Goal: Task Accomplishment & Management: Use online tool/utility

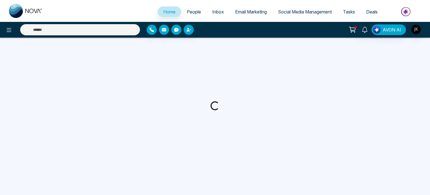
select select "*"
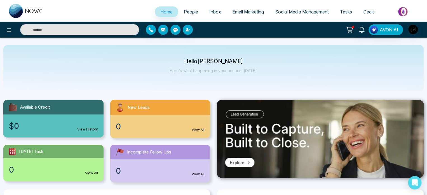
click at [324, 45] on div "Hello [PERSON_NAME] Here's what happening in your account [DATE]." at bounding box center [213, 68] width 421 height 46
click at [311, 46] on div "Hello [PERSON_NAME] Here's what happening in your account [DATE]." at bounding box center [213, 68] width 421 height 46
click at [342, 51] on div "Hello [PERSON_NAME] Here's what happening in your account [DATE]." at bounding box center [213, 68] width 421 height 46
click at [412, 30] on img "button" at bounding box center [414, 30] width 10 height 10
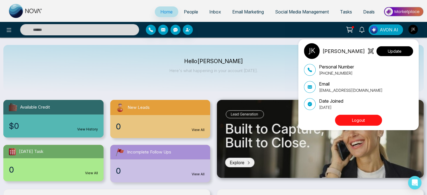
click at [396, 53] on button "Update" at bounding box center [395, 51] width 37 height 10
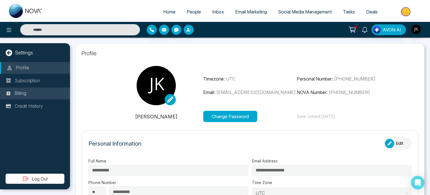
click at [28, 97] on li "Billing" at bounding box center [35, 93] width 70 height 12
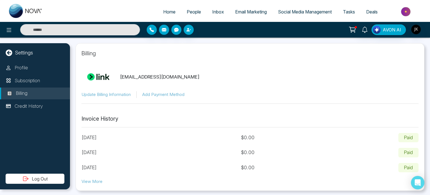
scroll to position [1, 0]
click at [126, 94] on button "Update Billing Information" at bounding box center [105, 94] width 49 height 6
click at [248, 62] on section "jawed.g@gmail.com Update Billing Information Add Payment Method" at bounding box center [249, 82] width 337 height 41
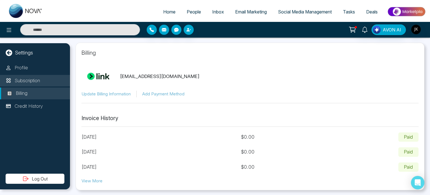
click at [24, 77] on p "Subscription" at bounding box center [27, 80] width 25 height 7
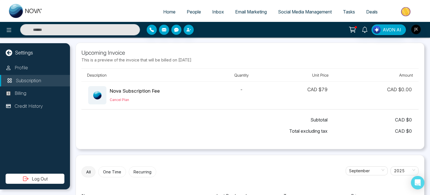
click at [29, 45] on div "Settings Profile Subscription Billing Credit History Log Out" at bounding box center [35, 116] width 70 height 146
click at [11, 54] on icon at bounding box center [9, 52] width 6 height 6
select select "*"
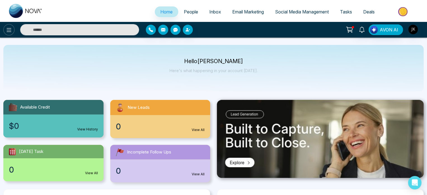
click at [10, 29] on icon at bounding box center [9, 30] width 7 height 7
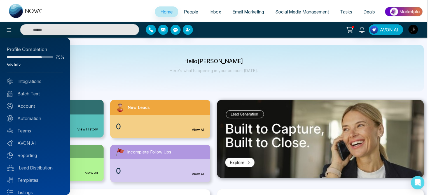
click at [10, 64] on link "Add Info" at bounding box center [14, 64] width 14 height 4
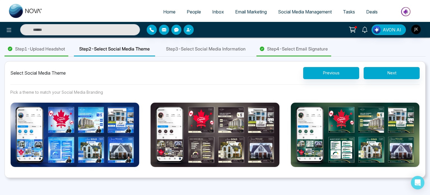
click at [55, 49] on span "Step 1 - Upload Headshot" at bounding box center [40, 48] width 50 height 7
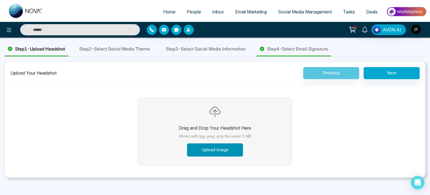
click at [202, 148] on button "Upload Image" at bounding box center [215, 149] width 56 height 13
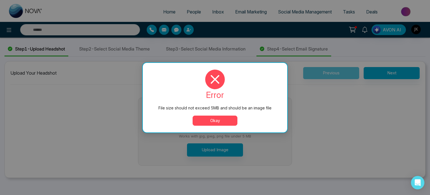
click at [208, 118] on button "Okay" at bounding box center [215, 120] width 45 height 10
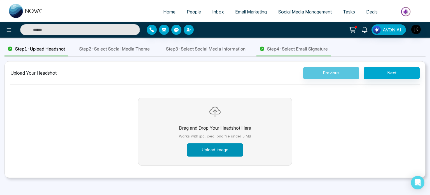
click at [209, 153] on button "Upload Image" at bounding box center [215, 149] width 56 height 13
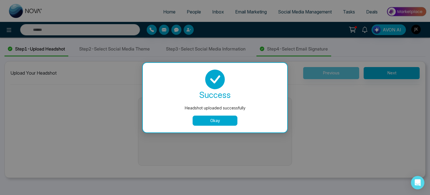
click at [218, 121] on button "Okay" at bounding box center [215, 120] width 45 height 10
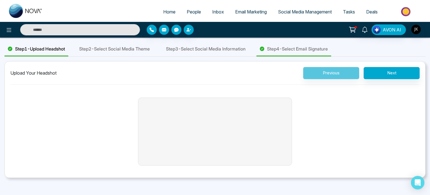
click at [128, 51] on span "Step 2 - Select Social Media Theme" at bounding box center [114, 48] width 71 height 7
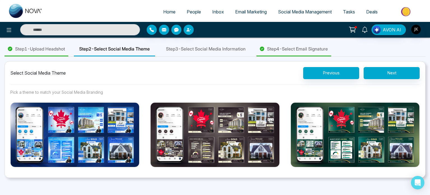
click at [299, 180] on div "Home People Inbox Email Marketing Social Media Management Tasks Deals AVON AI S…" at bounding box center [215, 97] width 430 height 195
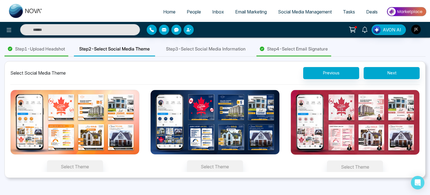
click at [248, 141] on img at bounding box center [214, 122] width 129 height 65
click at [243, 160] on button "Select Theme" at bounding box center [215, 166] width 56 height 13
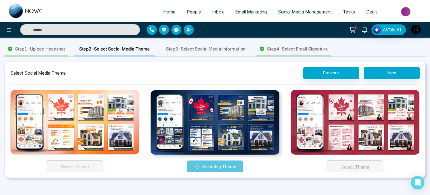
scroll to position [99, 0]
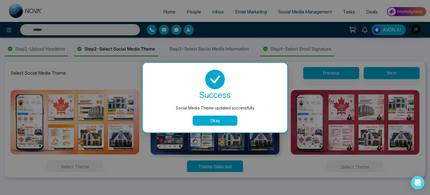
click at [225, 120] on button "Okay" at bounding box center [215, 120] width 45 height 10
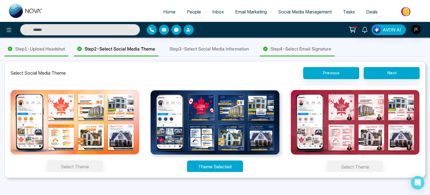
click at [220, 48] on span "Step 3 - Select Social Media Information" at bounding box center [209, 48] width 80 height 7
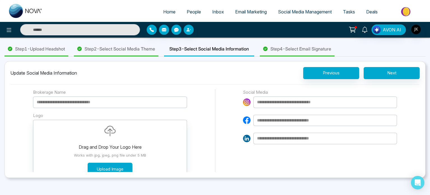
click at [102, 103] on input at bounding box center [110, 101] width 154 height 11
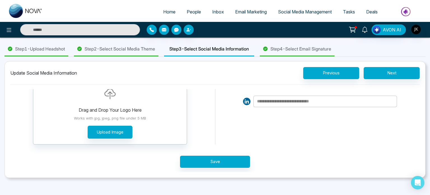
scroll to position [0, 0]
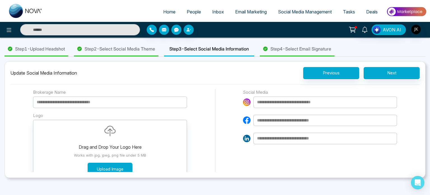
click at [99, 103] on input at bounding box center [110, 101] width 154 height 11
type input "**********"
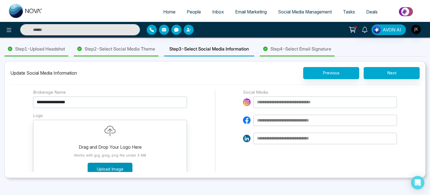
click at [109, 169] on button "Upload Image" at bounding box center [110, 168] width 45 height 13
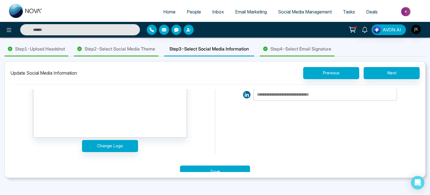
scroll to position [53, 0]
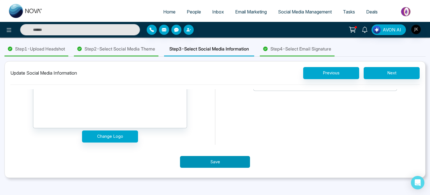
click at [195, 162] on button "Save" at bounding box center [215, 162] width 70 height 12
click at [195, 162] on div "Processing..." at bounding box center [215, 159] width 364 height 28
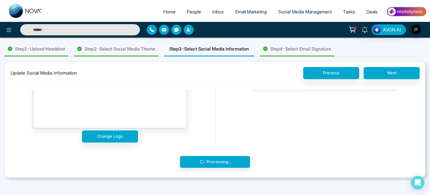
scroll to position [0, 0]
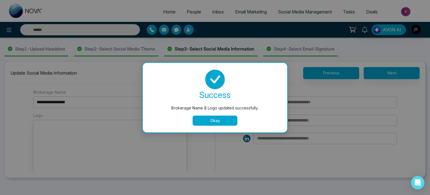
click at [216, 123] on button "Okay" at bounding box center [215, 120] width 45 height 10
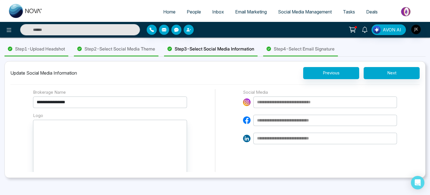
click at [290, 105] on input at bounding box center [325, 101] width 144 height 11
type input "**********"
click at [302, 116] on input at bounding box center [325, 120] width 144 height 11
type input "**********"
click at [304, 136] on input at bounding box center [325, 137] width 144 height 11
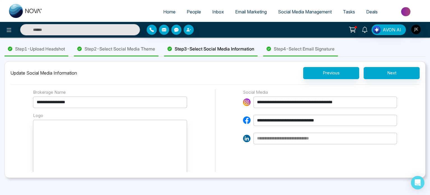
type input "**********"
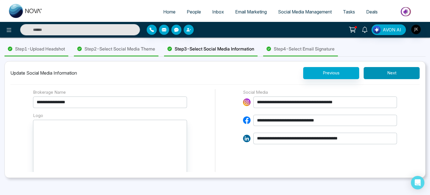
click at [388, 76] on button "Next" at bounding box center [392, 73] width 56 height 12
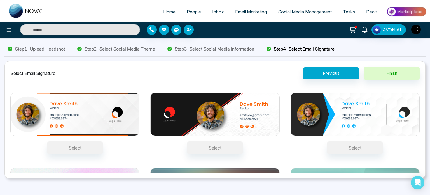
click at [185, 111] on img at bounding box center [214, 113] width 129 height 43
click at [187, 141] on button "Select" at bounding box center [215, 147] width 56 height 13
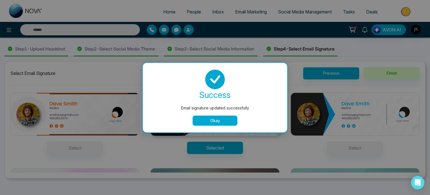
click at [208, 119] on button "Okay" at bounding box center [215, 120] width 45 height 10
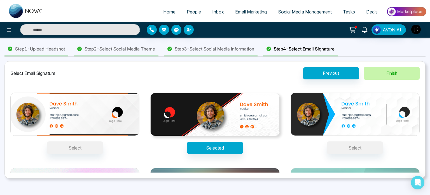
click at [391, 72] on button "Finish" at bounding box center [392, 73] width 56 height 13
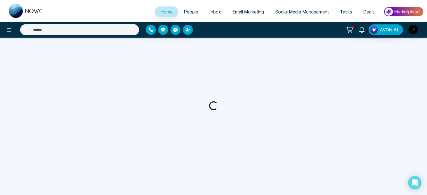
select select "*"
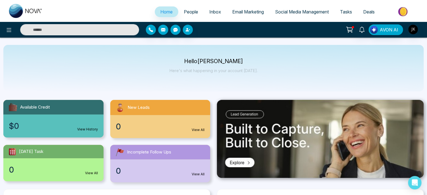
click at [371, 62] on div "Hello [PERSON_NAME] Here's what happening in your account [DATE]." at bounding box center [213, 68] width 421 height 46
click at [257, 13] on span "Email Marketing" at bounding box center [248, 12] width 32 height 6
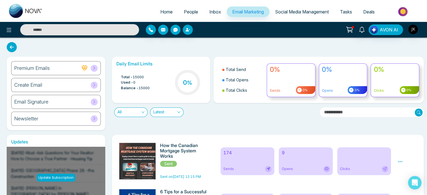
click at [60, 119] on div "Newsletter" at bounding box center [56, 118] width 90 height 14
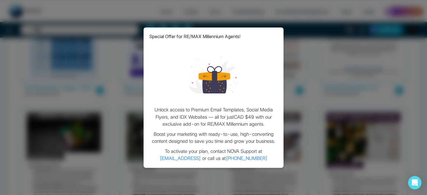
scroll to position [121, 0]
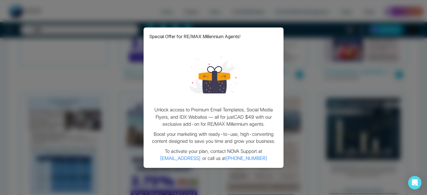
click at [306, 106] on div "Special Offer for RE/MAX Millennium Agents! Unlock access to Premium Email Temp…" at bounding box center [213, 97] width 427 height 195
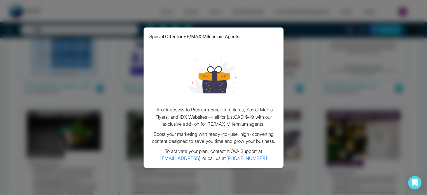
scroll to position [199, 0]
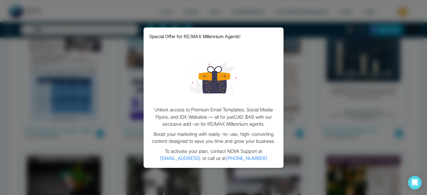
click at [181, 67] on div at bounding box center [213, 74] width 129 height 58
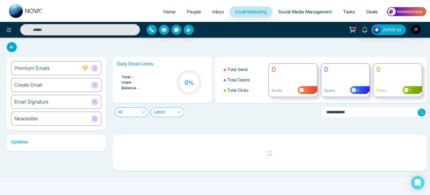
click at [52, 115] on div "Newsletter" at bounding box center [56, 118] width 90 height 14
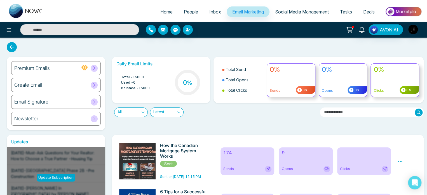
click at [83, 97] on div "Email Signature" at bounding box center [56, 102] width 90 height 14
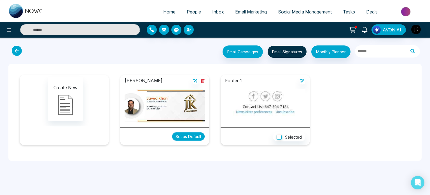
click at [180, 137] on button "Set as Default" at bounding box center [188, 136] width 33 height 9
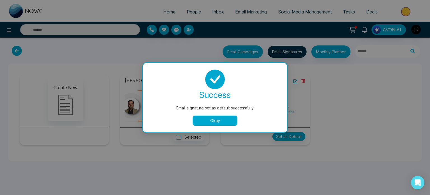
click at [197, 120] on button "Okay" at bounding box center [215, 120] width 45 height 10
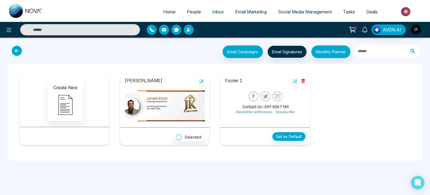
click at [17, 49] on icon at bounding box center [17, 51] width 10 height 10
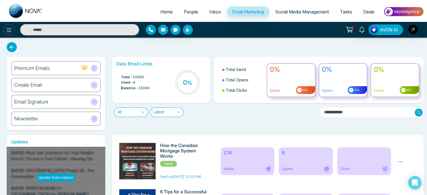
click at [9, 31] on icon at bounding box center [9, 30] width 7 height 7
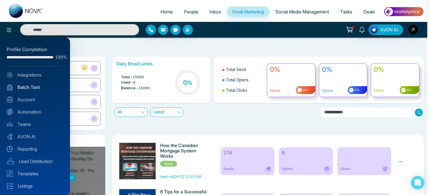
click at [22, 85] on link "Batch Text" at bounding box center [35, 87] width 57 height 7
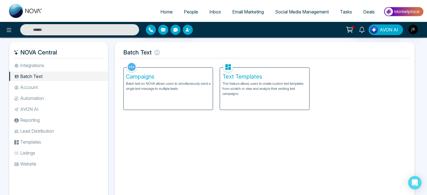
click at [160, 99] on div "Campaigns Batch text on NOVA allows users to simultaneously send a single text …" at bounding box center [168, 88] width 89 height 42
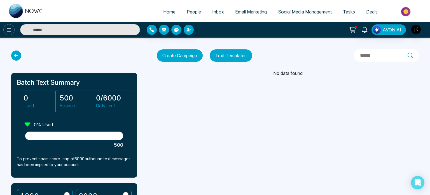
click at [9, 29] on icon at bounding box center [9, 30] width 7 height 7
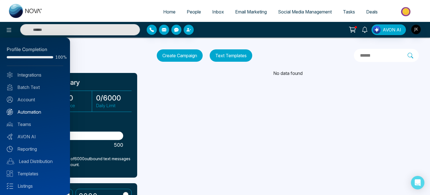
click at [27, 112] on link "Automation" at bounding box center [35, 111] width 57 height 7
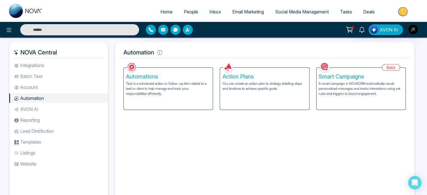
click at [259, 75] on h5 "Action Plans" at bounding box center [264, 76] width 85 height 7
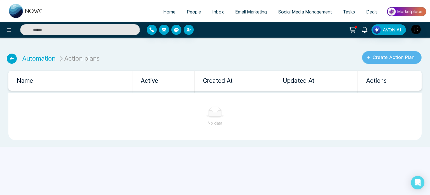
click at [375, 57] on button "Create Action Plan" at bounding box center [392, 57] width 60 height 13
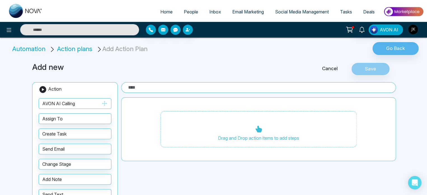
click at [75, 105] on button "AVON AI Calling" at bounding box center [75, 103] width 73 height 11
click at [105, 102] on icon "button" at bounding box center [104, 103] width 6 height 6
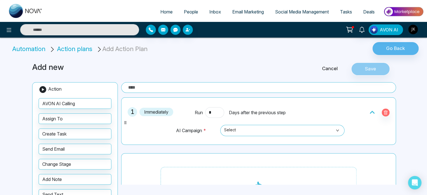
click at [24, 50] on li "Automation" at bounding box center [29, 48] width 35 height 9
click at [39, 48] on li "Automation" at bounding box center [29, 48] width 35 height 9
click at [9, 30] on icon at bounding box center [9, 30] width 5 height 4
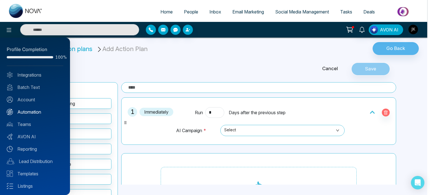
click at [29, 113] on link "Automation" at bounding box center [35, 111] width 57 height 7
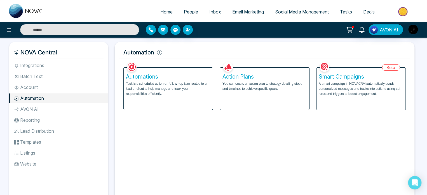
click at [359, 96] on p "A smart campaign in NOVACRM automatically sends personalized messages and track…" at bounding box center [361, 88] width 85 height 15
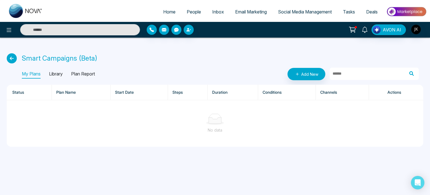
click at [52, 74] on p "Library" at bounding box center [56, 73] width 14 height 9
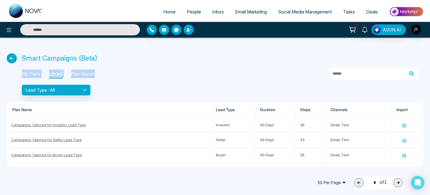
click at [291, 64] on div "Smart Campaigns (Beta) My Plans Library Plan Report Lead Type - All Plan Name L…" at bounding box center [215, 106] width 430 height 136
click at [205, 78] on div "My Plans Library Plan Report" at bounding box center [220, 74] width 397 height 12
drag, startPoint x: 257, startPoint y: 59, endPoint x: 262, endPoint y: 65, distance: 7.7
click at [262, 65] on div "Smart Campaigns (Beta) My Plans Library Plan Report Lead Type - All Plan Name L…" at bounding box center [215, 106] width 430 height 136
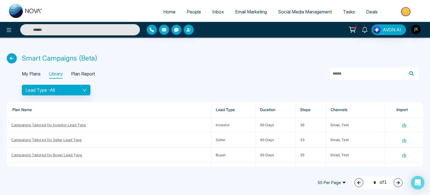
click at [236, 66] on div "Smart Campaigns (Beta) My Plans Library Plan Report Lead Type - All Plan Name L…" at bounding box center [215, 106] width 430 height 136
click at [404, 125] on icon at bounding box center [405, 124] width 2 height 3
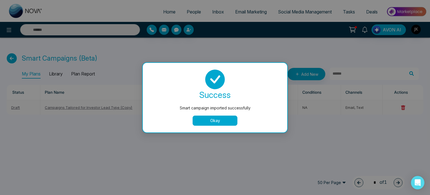
click at [214, 121] on button "Okay" at bounding box center [215, 120] width 45 height 10
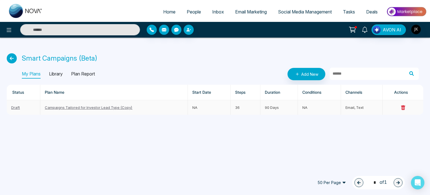
click at [99, 107] on link "Campaigns Tailored for Investor Lead Type (Copy)" at bounding box center [89, 107] width 88 height 4
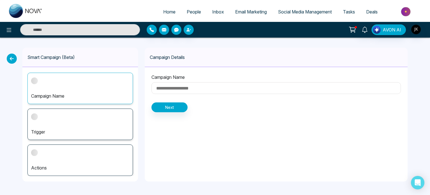
type input "**********"
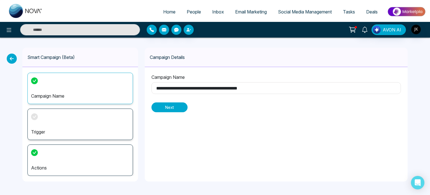
click at [179, 111] on button "Next" at bounding box center [170, 107] width 36 height 10
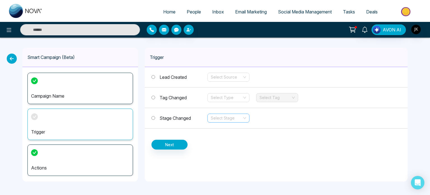
click at [237, 116] on input "search" at bounding box center [226, 118] width 31 height 8
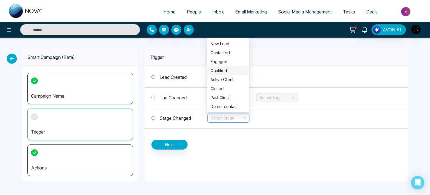
click at [261, 62] on div "Trigger" at bounding box center [276, 57] width 263 height 19
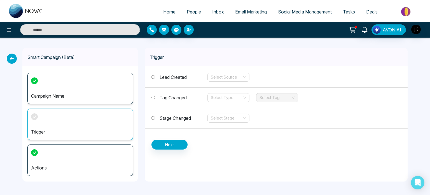
click at [192, 10] on span "People" at bounding box center [194, 12] width 14 height 6
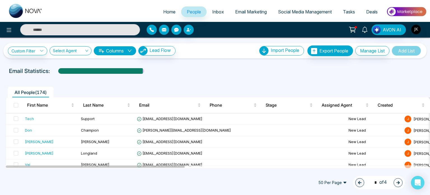
click at [72, 27] on input "text" at bounding box center [80, 29] width 120 height 11
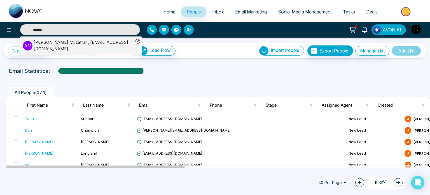
type input "******"
click at [71, 45] on div "[PERSON_NAME] , [EMAIL_ADDRESS][DOMAIN_NAME]" at bounding box center [84, 45] width 100 height 13
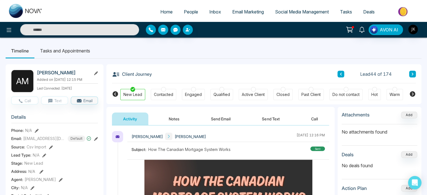
click at [416, 94] on icon at bounding box center [412, 93] width 7 height 7
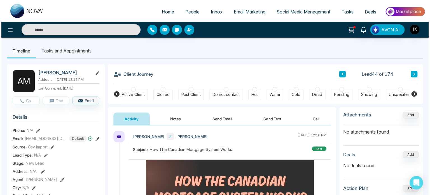
scroll to position [0, 125]
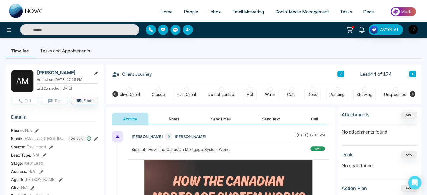
click at [291, 91] on div at bounding box center [291, 89] width 5 height 5
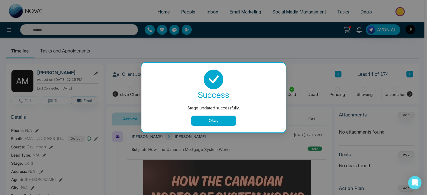
scroll to position [0, 122]
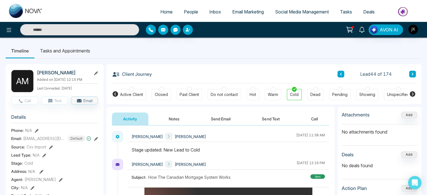
click at [115, 93] on icon at bounding box center [115, 93] width 7 height 7
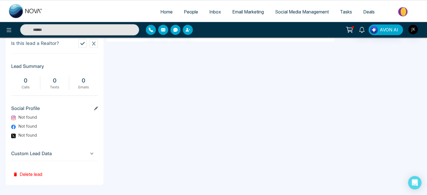
scroll to position [148, 0]
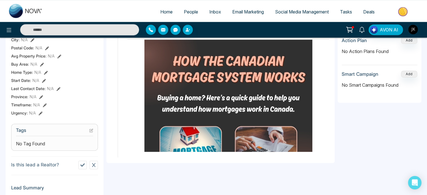
click at [90, 130] on icon at bounding box center [91, 130] width 3 height 3
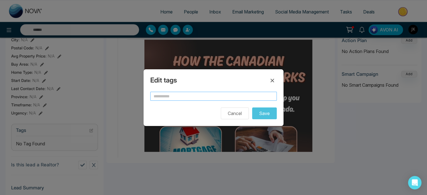
click at [208, 96] on input "text" at bounding box center [213, 96] width 127 height 9
type input "**********"
click at [263, 113] on button "Save" at bounding box center [264, 113] width 25 height 12
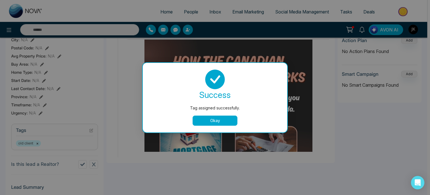
click at [209, 120] on button "Okay" at bounding box center [215, 120] width 45 height 10
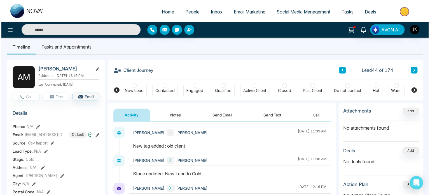
scroll to position [0, 0]
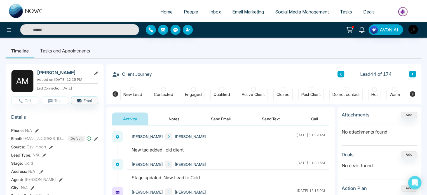
click at [188, 8] on link "People" at bounding box center [190, 11] width 25 height 11
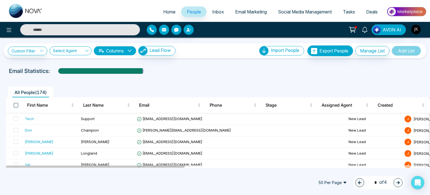
click at [15, 105] on span at bounding box center [16, 105] width 4 height 4
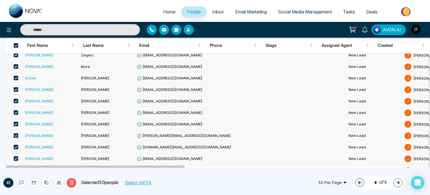
scroll to position [519, 0]
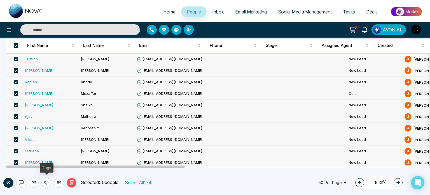
click at [46, 183] on icon at bounding box center [45, 183] width 3 height 4
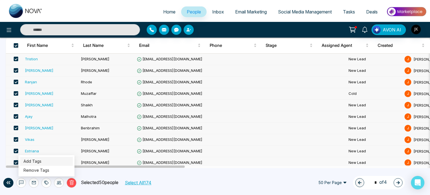
click at [38, 160] on link "Add Tags" at bounding box center [33, 161] width 18 height 5
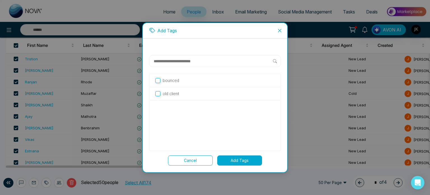
click at [196, 92] on label "old client" at bounding box center [214, 93] width 119 height 6
click at [197, 160] on button "Cancel" at bounding box center [190, 160] width 45 height 10
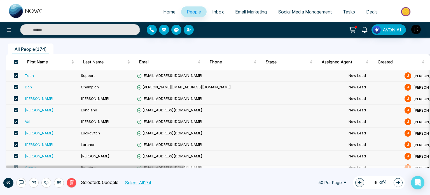
scroll to position [0, 0]
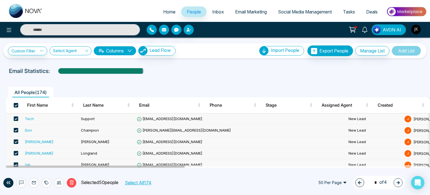
click at [141, 180] on button "Select All 174" at bounding box center [138, 182] width 31 height 7
click at [15, 104] on span at bounding box center [16, 105] width 4 height 4
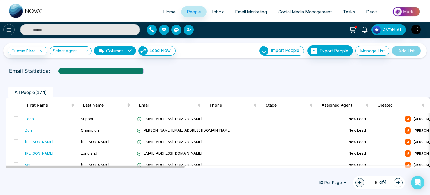
click at [5, 31] on button at bounding box center [8, 29] width 11 height 11
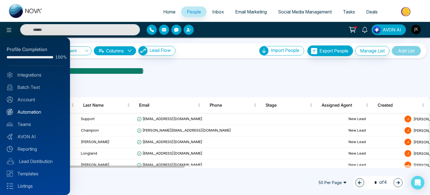
click at [24, 109] on link "Automation" at bounding box center [35, 111] width 57 height 7
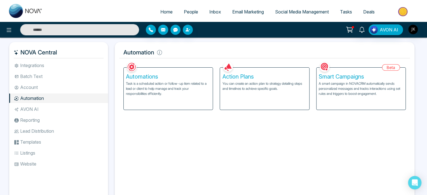
click at [343, 90] on p "A smart campaign in NOVACRM automatically sends personalized messages and track…" at bounding box center [361, 88] width 85 height 15
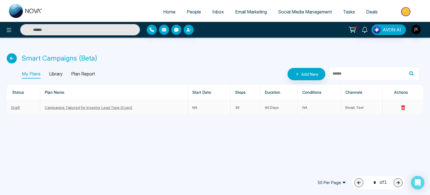
click at [117, 108] on link "Campaigns Tailored for Investor Lead Type (Copy)" at bounding box center [89, 107] width 88 height 4
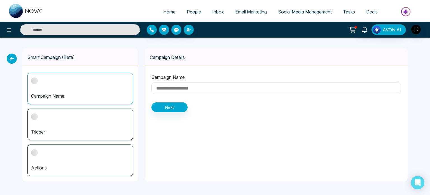
type input "**********"
click at [101, 134] on p "Trigger" at bounding box center [80, 131] width 98 height 7
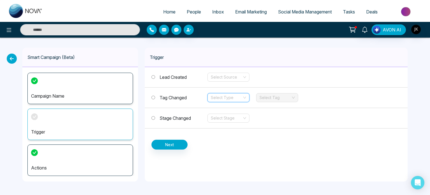
click at [241, 97] on input "search" at bounding box center [226, 97] width 31 height 8
click at [241, 96] on input "search" at bounding box center [226, 97] width 31 height 8
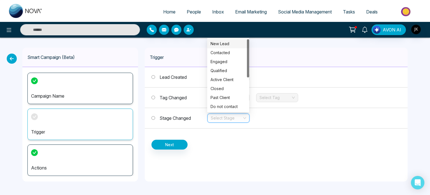
click at [232, 118] on input "search" at bounding box center [226, 118] width 31 height 8
click at [273, 122] on div "Stage Changed Select Stage" at bounding box center [276, 118] width 263 height 20
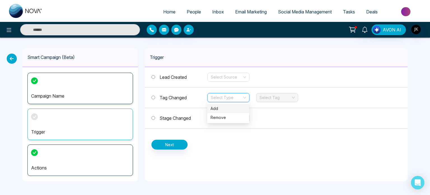
click at [233, 100] on input "search" at bounding box center [226, 97] width 31 height 8
click at [236, 99] on input "search" at bounding box center [226, 97] width 31 height 8
click at [217, 108] on div "Add" at bounding box center [228, 108] width 35 height 6
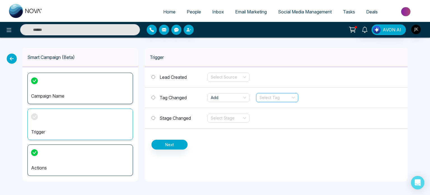
click at [282, 100] on input "search" at bounding box center [275, 97] width 31 height 8
click at [274, 117] on div "old client" at bounding box center [276, 117] width 35 height 6
click at [243, 120] on div "Select Stage" at bounding box center [229, 117] width 42 height 9
click at [252, 131] on div at bounding box center [278, 130] width 258 height 4
click at [160, 95] on span "Tag Changed" at bounding box center [173, 98] width 27 height 6
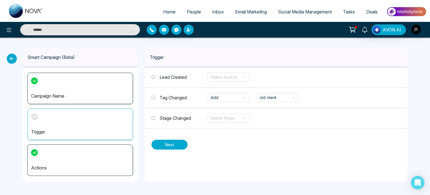
click at [177, 146] on button "Next" at bounding box center [170, 144] width 36 height 10
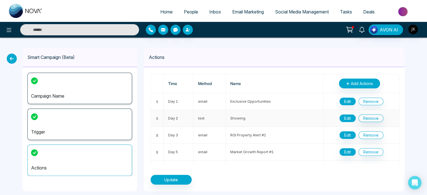
click at [351, 117] on button "Edit" at bounding box center [348, 118] width 16 height 8
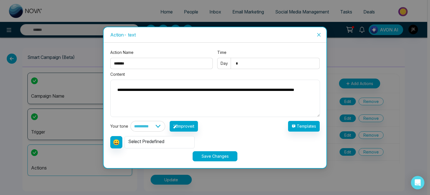
click at [319, 32] on icon "close" at bounding box center [319, 34] width 4 height 4
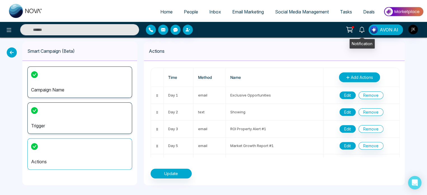
click at [364, 30] on icon at bounding box center [362, 30] width 6 height 6
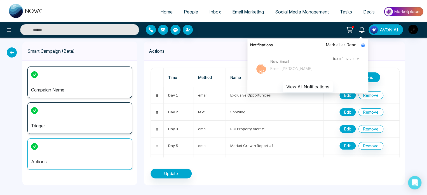
click at [120, 47] on div "Smart Campaign (Beta)" at bounding box center [79, 50] width 115 height 19
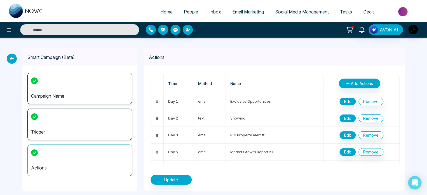
click at [222, 54] on div "Actions" at bounding box center [274, 57] width 261 height 19
